Goal: Task Accomplishment & Management: Complete application form

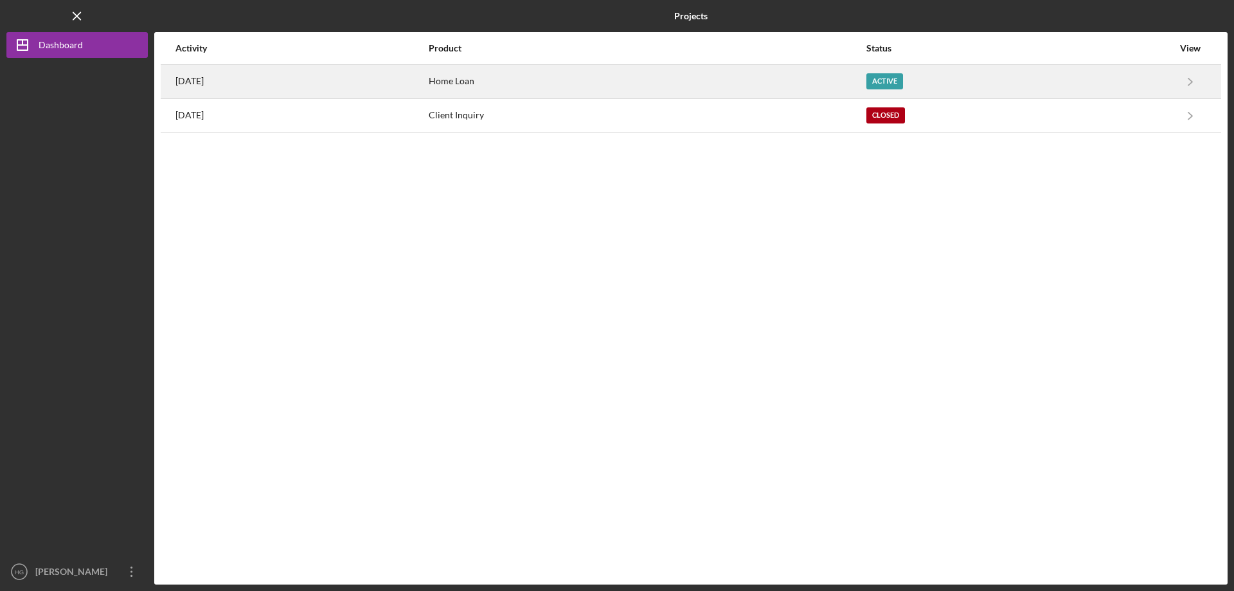
click at [307, 79] on div "[DATE]" at bounding box center [301, 82] width 252 height 32
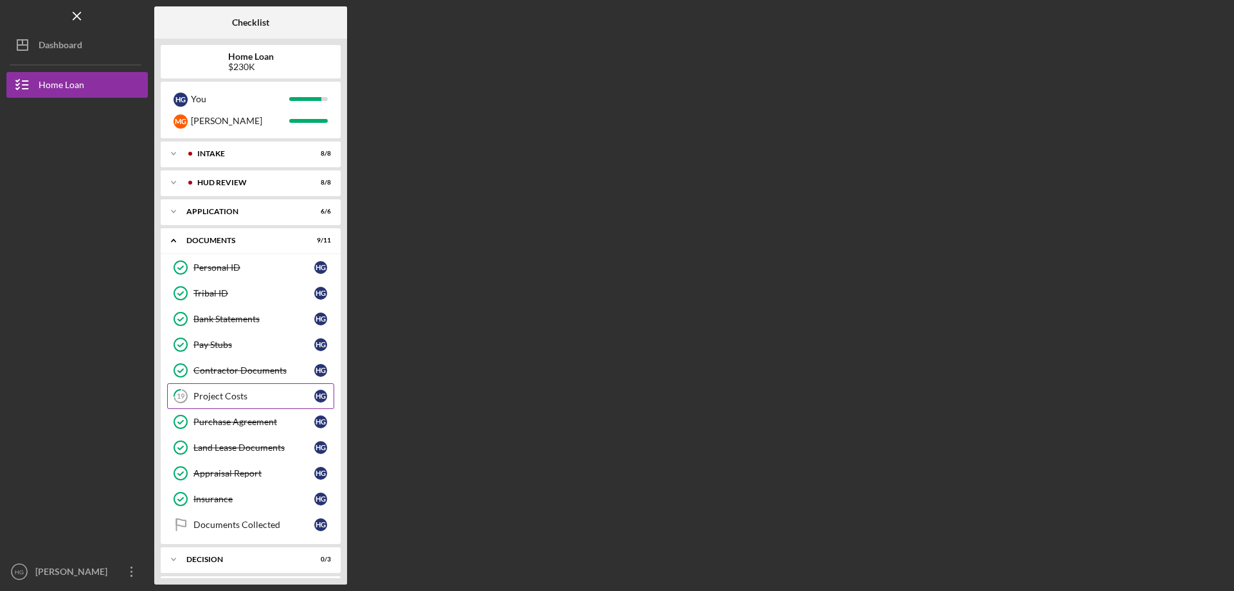
click at [233, 393] on div "Project Costs" at bounding box center [253, 396] width 121 height 10
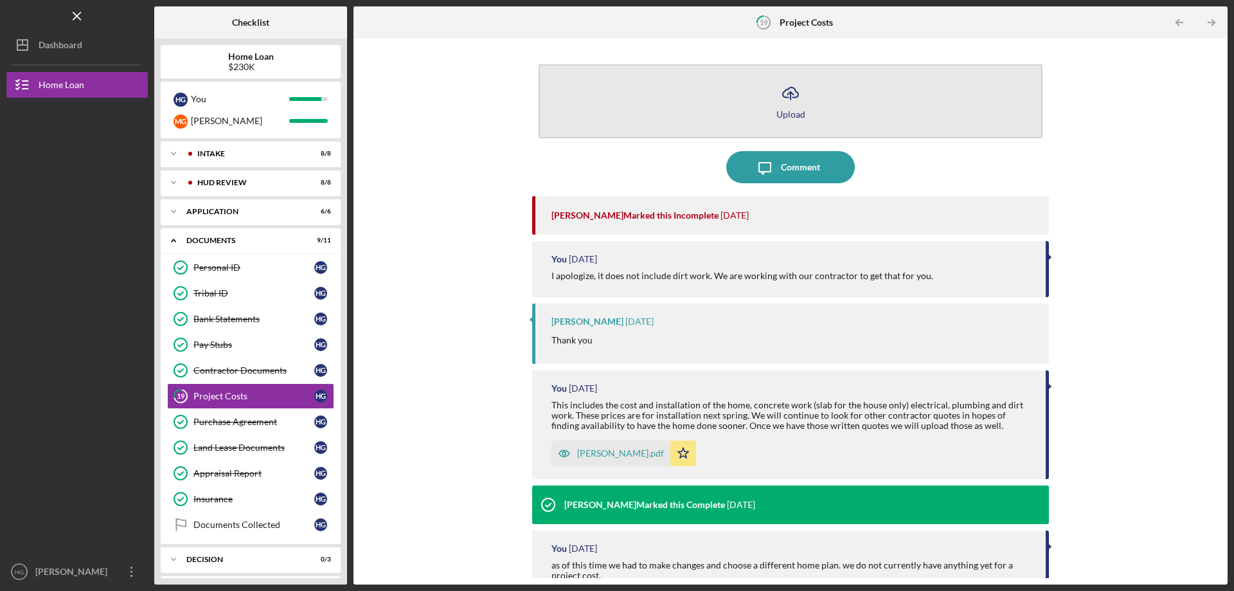
click at [778, 120] on button "Icon/Upload Upload" at bounding box center [790, 101] width 504 height 74
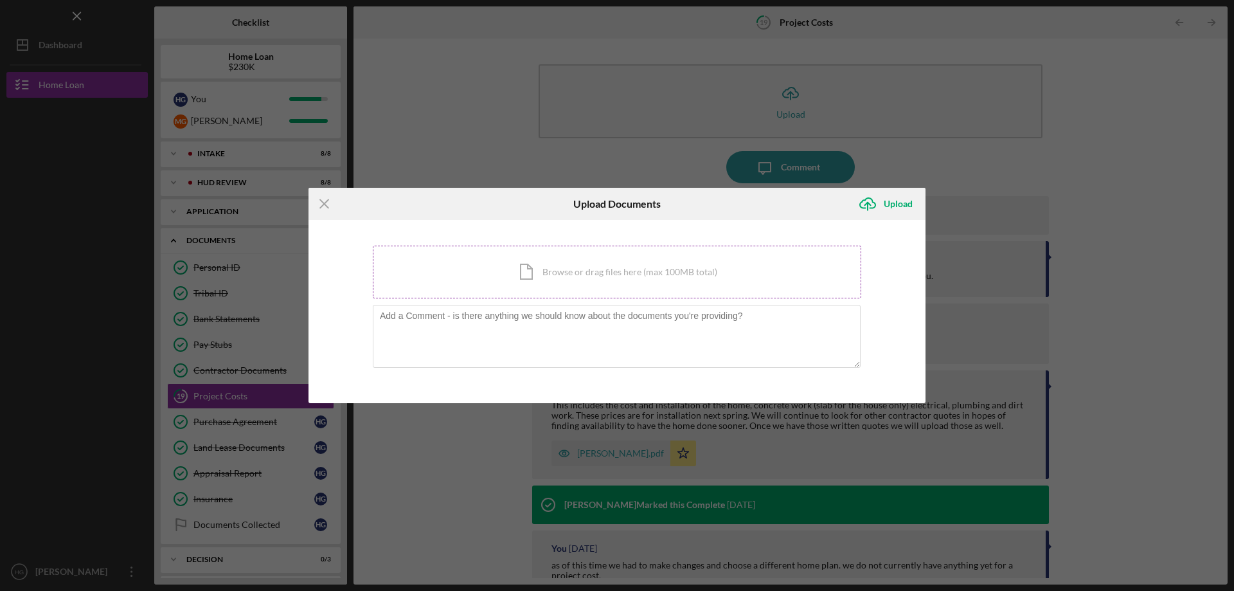
click at [666, 274] on div "Icon/Document Browse or drag files here (max 100MB total) Tap to choose files o…" at bounding box center [617, 271] width 488 height 53
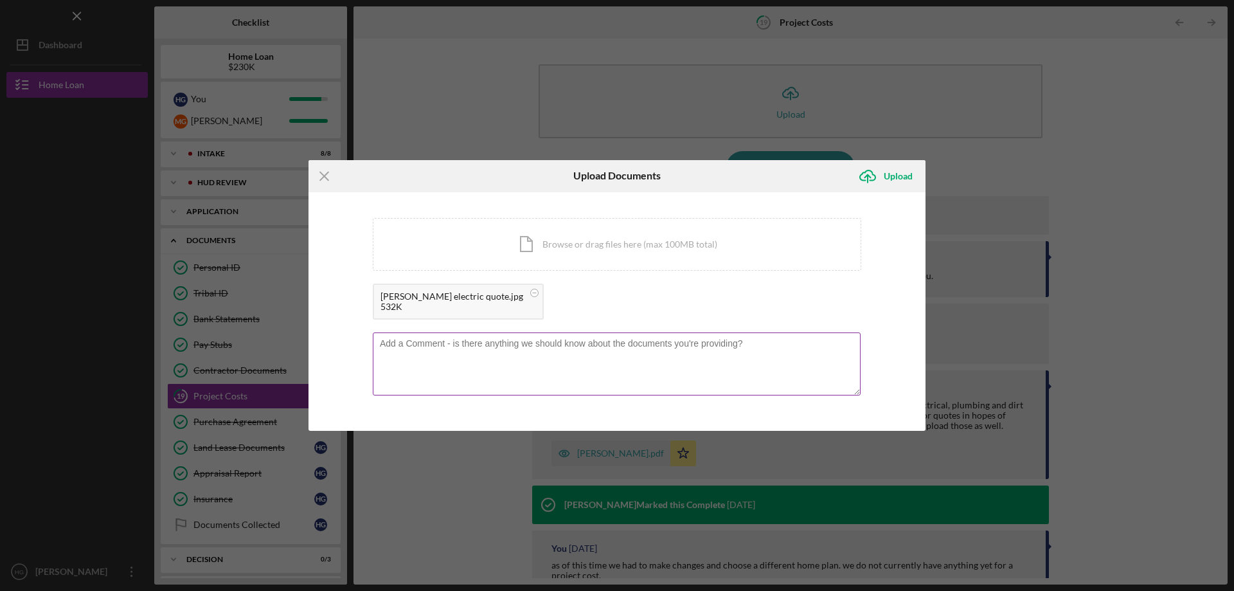
click at [476, 360] on textarea at bounding box center [617, 363] width 488 height 63
type textarea "h"
type textarea "q"
type textarea "we are gathering quotes outside of what the house invoice has on it to weigh op…"
click at [907, 174] on div "Upload" at bounding box center [898, 176] width 29 height 26
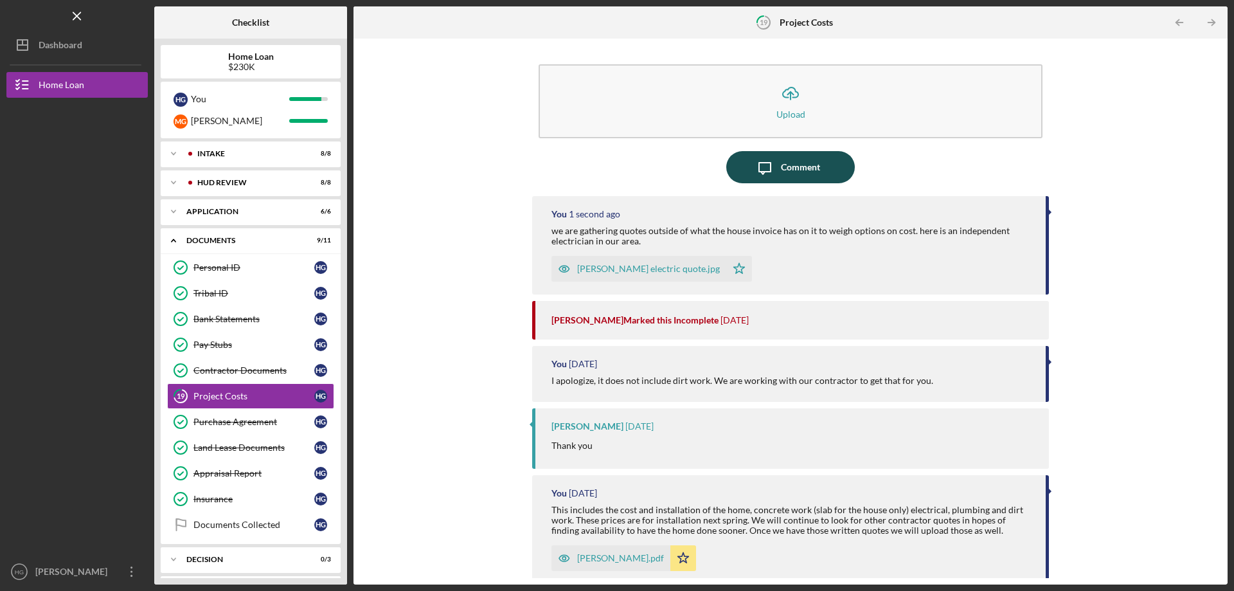
click at [811, 169] on div "Comment" at bounding box center [800, 167] width 39 height 32
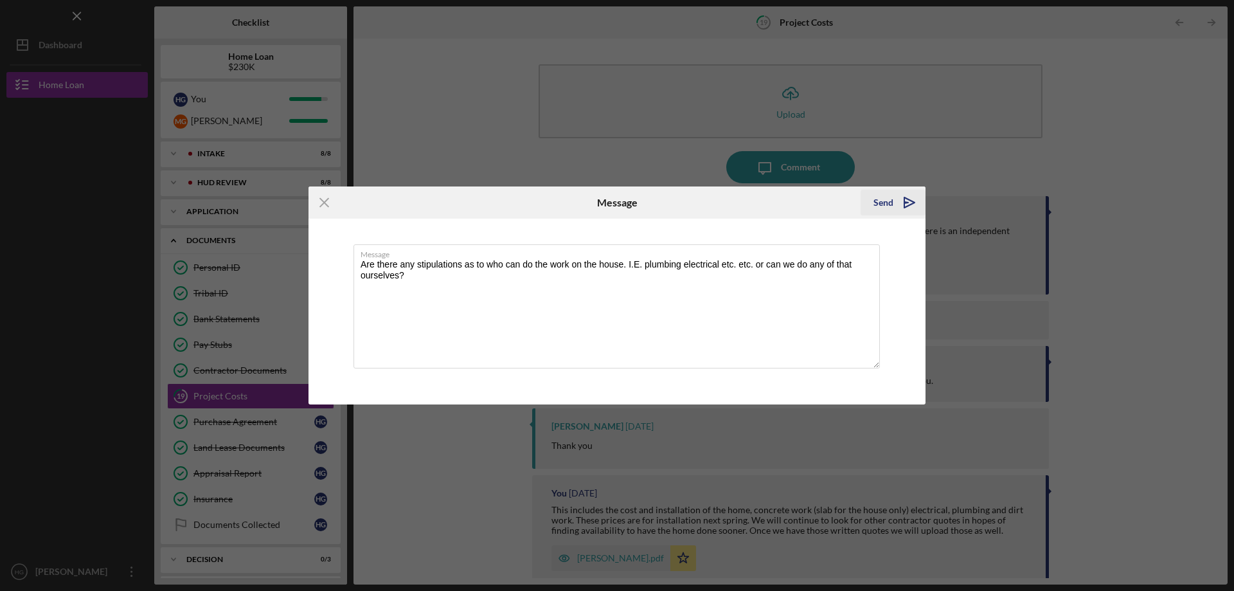
type textarea "Are there any stipulations as to who can do the work on the house. I.E. plumbin…"
click at [892, 200] on div "Send" at bounding box center [883, 203] width 20 height 26
